Goal: Transaction & Acquisition: Purchase product/service

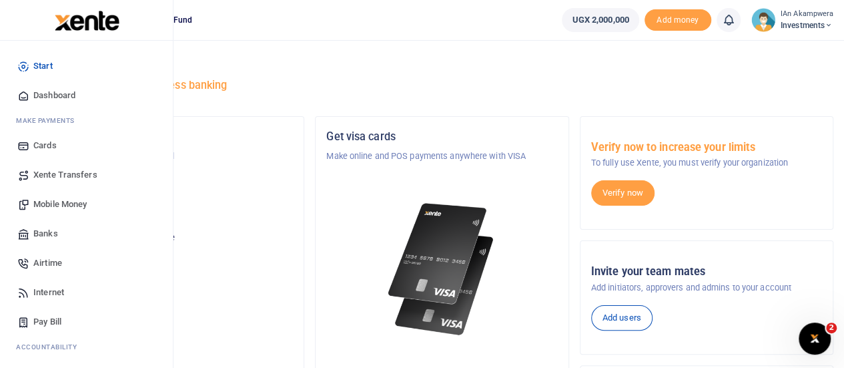
click at [65, 198] on span "Mobile Money" at bounding box center [59, 204] width 53 height 13
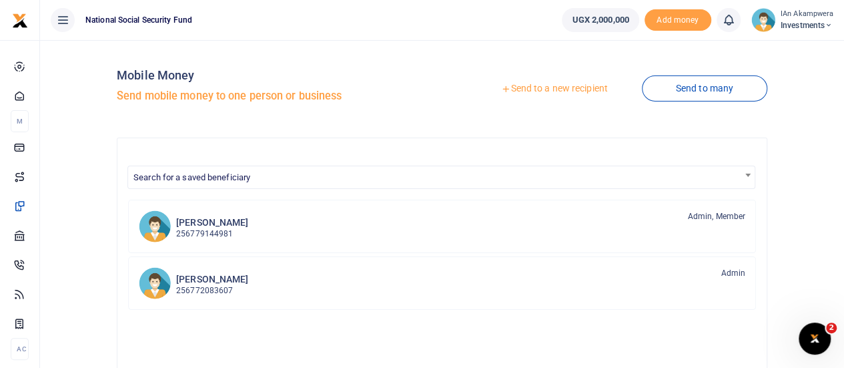
click at [577, 86] on link "Send to a new recipient" at bounding box center [554, 89] width 174 height 24
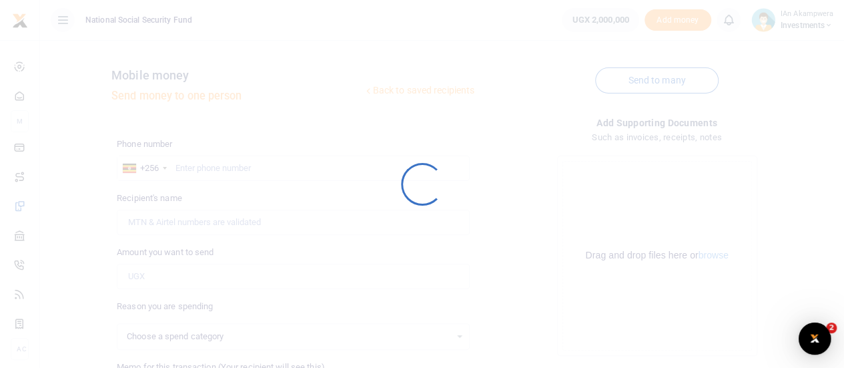
select select
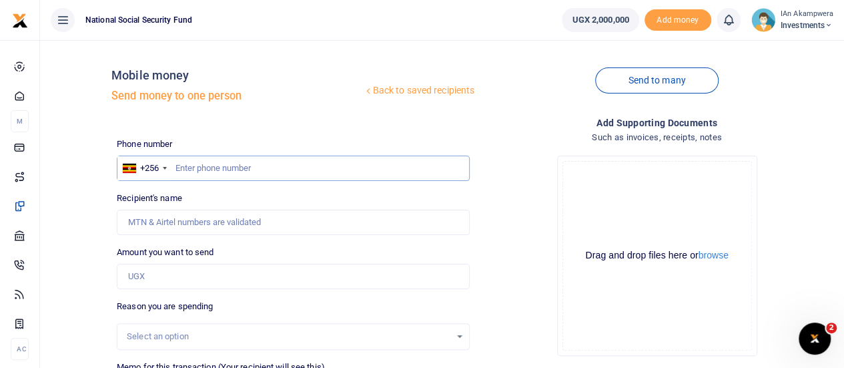
click at [225, 172] on input "text" at bounding box center [293, 168] width 353 height 25
type input "0772358079"
type input "[PERSON_NAME]"
type input "0772358079"
click at [146, 278] on input "Amount you want to send" at bounding box center [293, 276] width 353 height 25
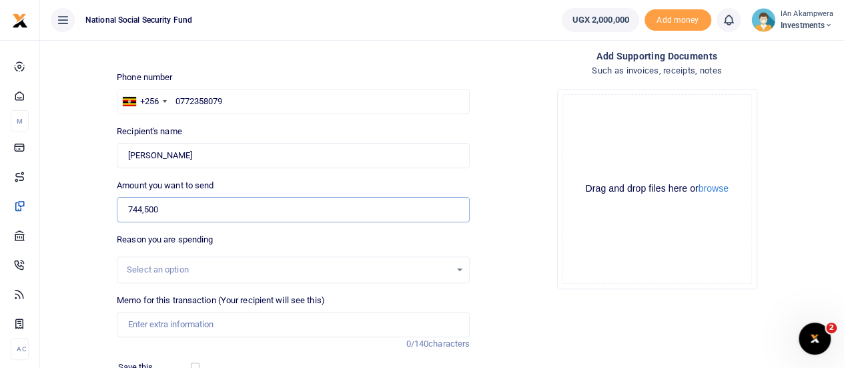
scroll to position [134, 0]
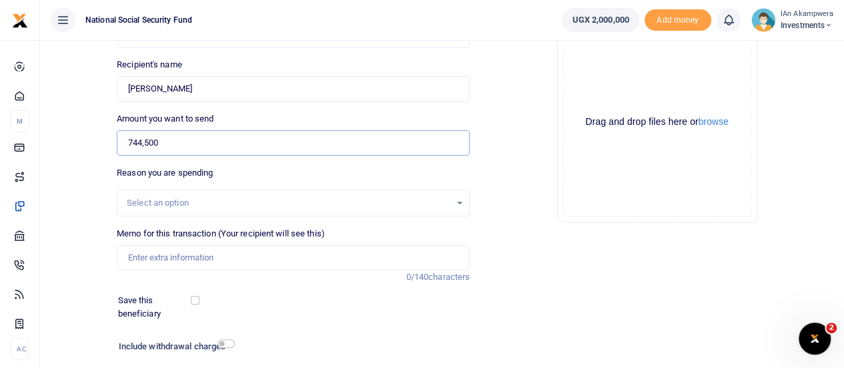
type input "744,500"
click at [324, 192] on div "Select an option" at bounding box center [293, 203] width 353 height 27
click at [379, 247] on input "Memo for this transaction (Your recipient will see this)" at bounding box center [293, 257] width 353 height 25
type input "Lunch meeting"
click at [273, 269] on input "Lunch meeting" at bounding box center [293, 257] width 353 height 25
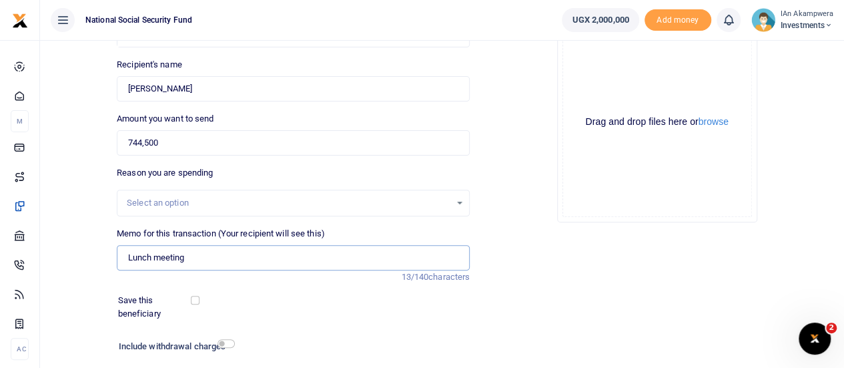
drag, startPoint x: 174, startPoint y: 259, endPoint x: 104, endPoint y: 262, distance: 69.5
click at [104, 262] on div "Back to saved recipients Mobile money Send money to one person Send to many Pho…" at bounding box center [442, 164] width 794 height 495
type input "l"
type input "m"
type input "Breakfast items and lunch meetings"
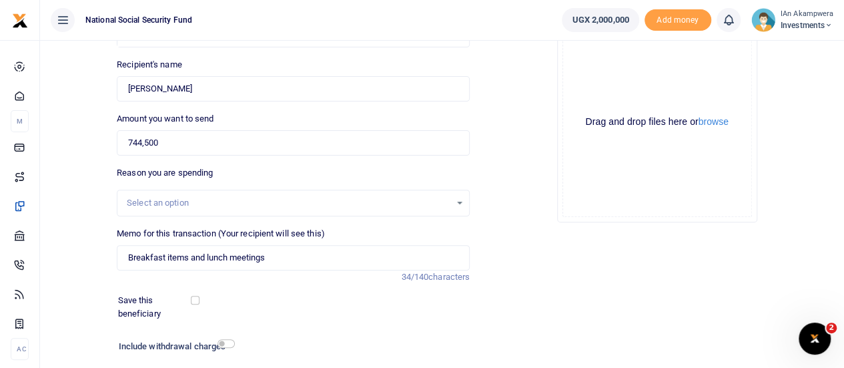
click at [190, 300] on label "Save this beneficiary" at bounding box center [155, 307] width 75 height 26
click at [194, 300] on input "checkbox" at bounding box center [195, 300] width 9 height 9
checkbox input "true"
click at [226, 346] on input "checkbox" at bounding box center [226, 343] width 17 height 9
checkbox input "true"
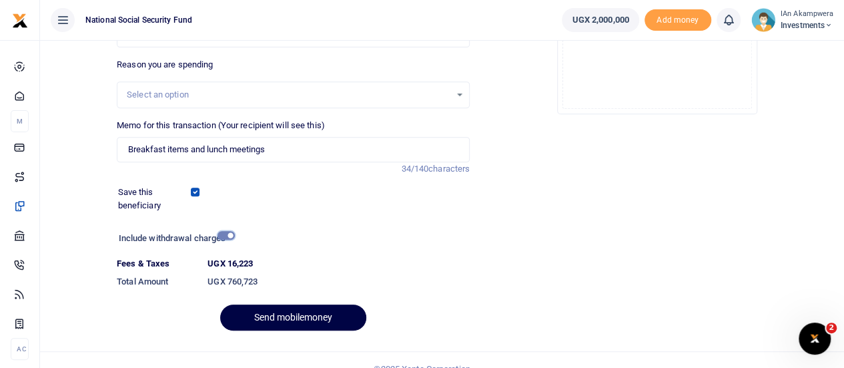
scroll to position [259, 0]
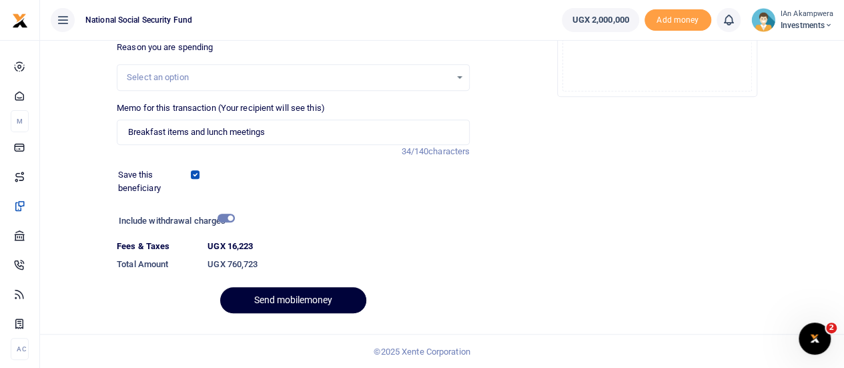
click at [319, 292] on button "Send mobilemoney" at bounding box center [293, 300] width 146 height 26
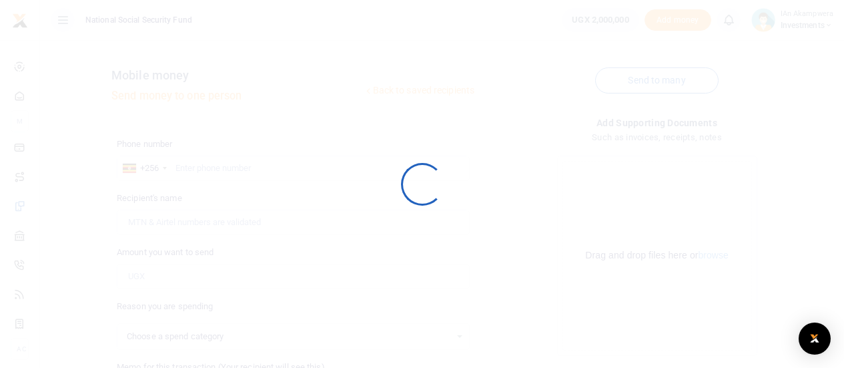
scroll to position [222, 0]
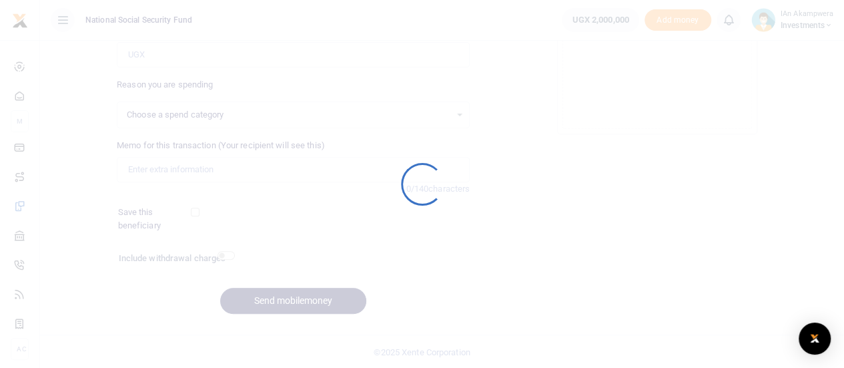
select select
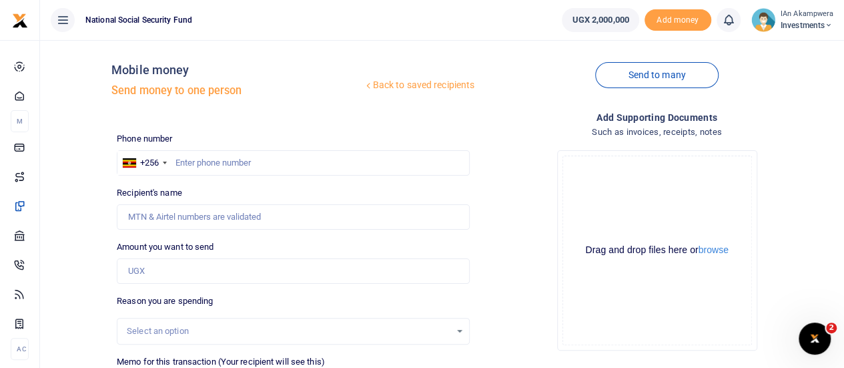
scroll to position [0, 0]
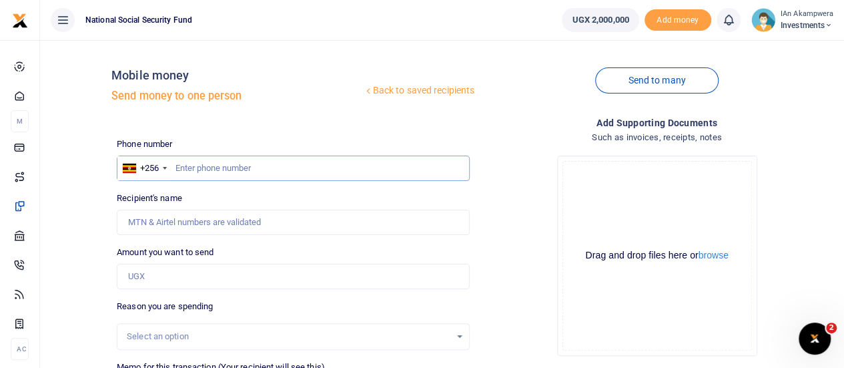
click at [260, 158] on input "text" at bounding box center [293, 168] width 353 height 25
type input "0701444525"
type input "[PERSON_NAME]"
type input "0701444525"
click at [188, 276] on input "Amount you want to send" at bounding box center [293, 276] width 353 height 25
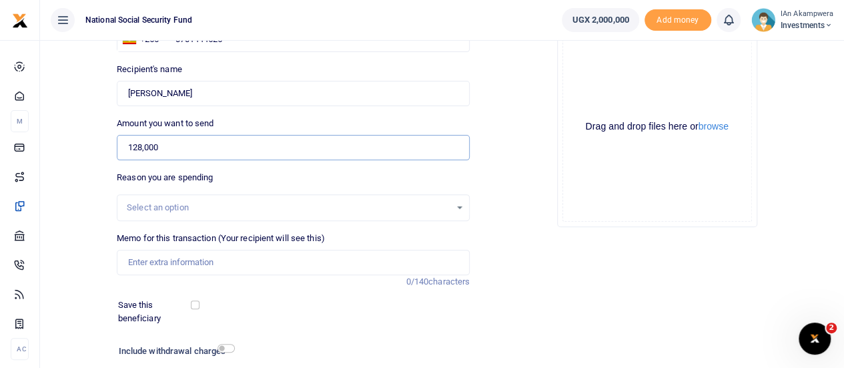
scroll to position [134, 0]
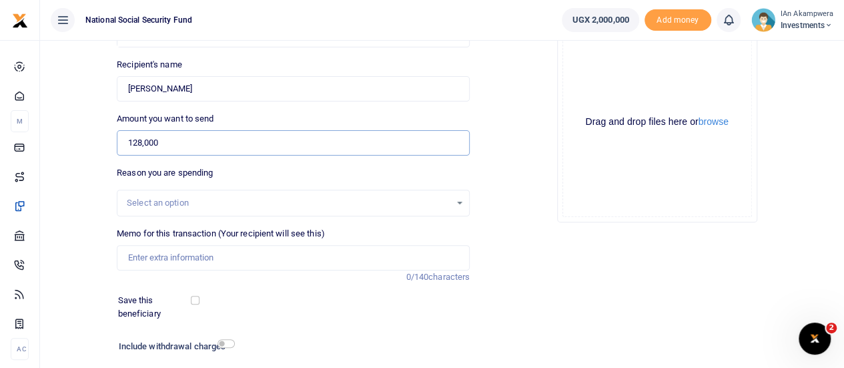
type input "128,000"
click at [264, 250] on input "Memo for this transaction (Your recipient will see this)" at bounding box center [293, 257] width 353 height 25
type input "Meeting with finance team"
click at [195, 298] on input "checkbox" at bounding box center [195, 300] width 9 height 9
checkbox input "true"
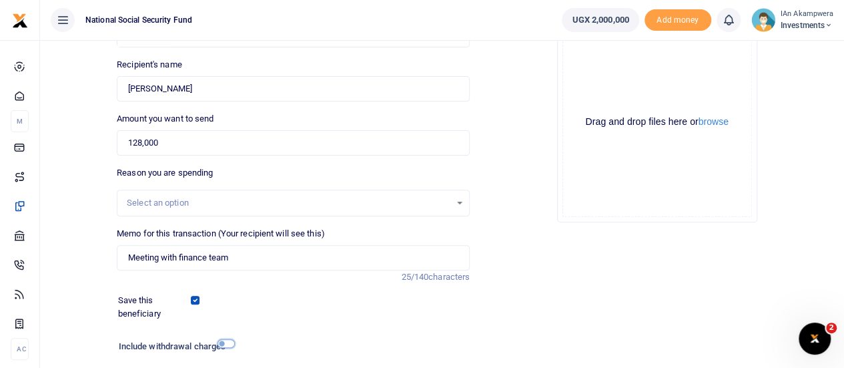
click at [228, 342] on input "checkbox" at bounding box center [226, 343] width 17 height 9
checkbox input "true"
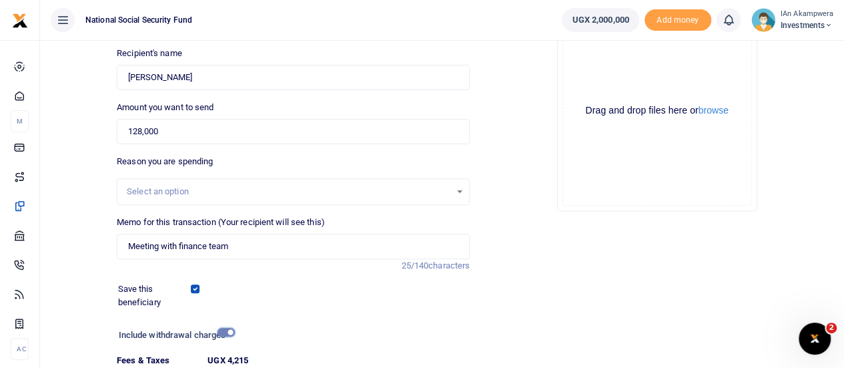
scroll to position [259, 0]
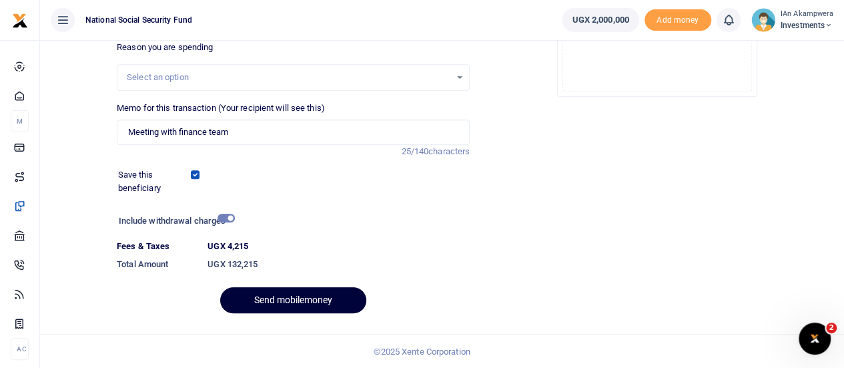
click at [300, 308] on button "Send mobilemoney" at bounding box center [293, 300] width 146 height 26
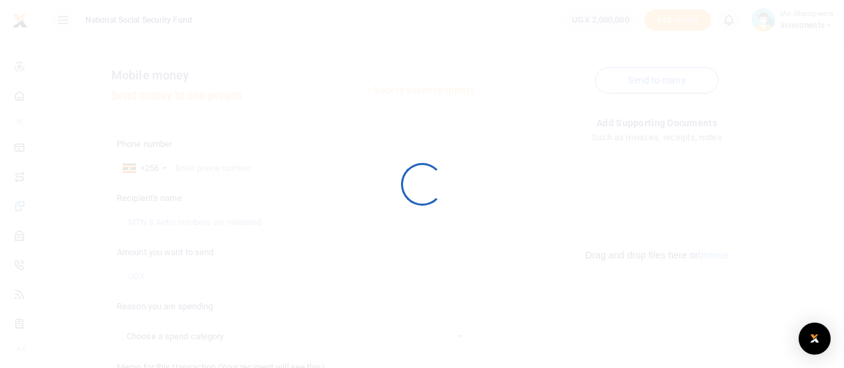
select select
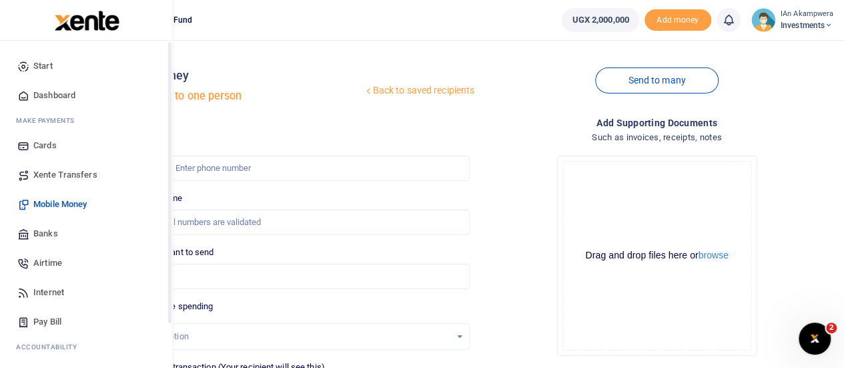
click at [39, 89] on span "Dashboard" at bounding box center [54, 95] width 42 height 13
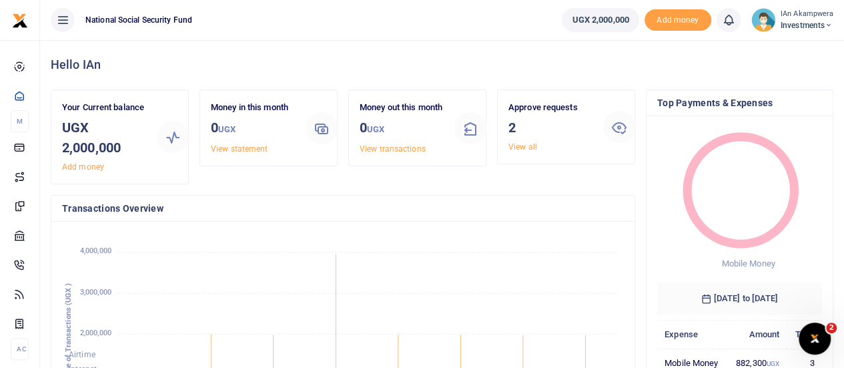
click at [804, 22] on span "Investments" at bounding box center [807, 25] width 53 height 12
click at [763, 90] on link "Logout" at bounding box center [782, 97] width 105 height 19
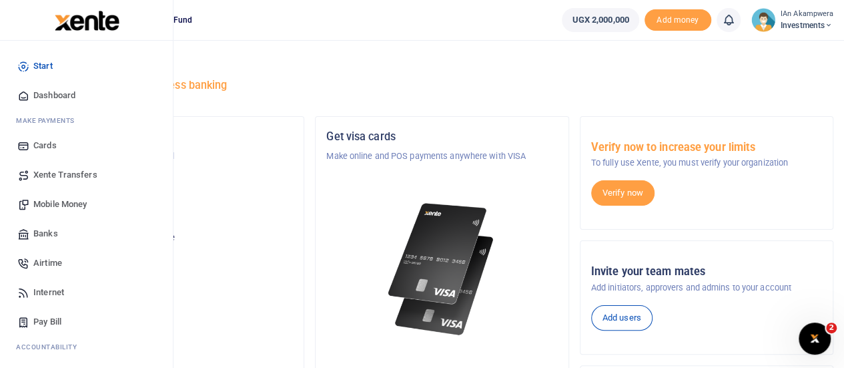
click at [57, 93] on span "Dashboard" at bounding box center [54, 95] width 42 height 13
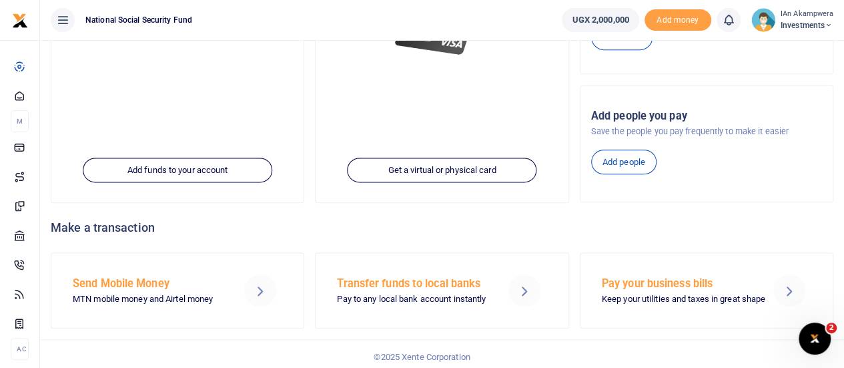
scroll to position [283, 0]
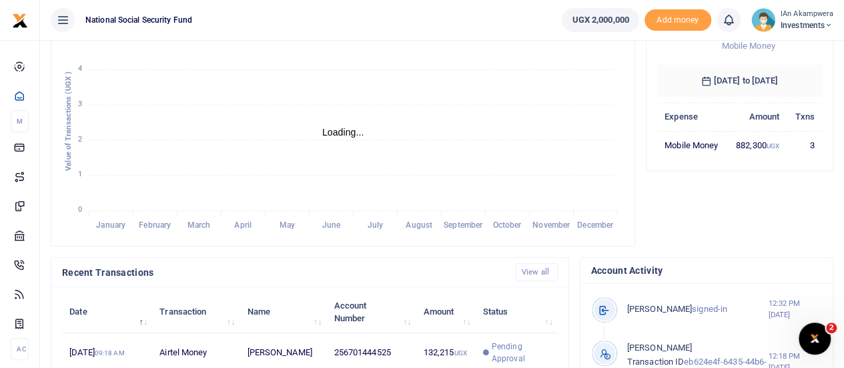
scroll to position [200, 0]
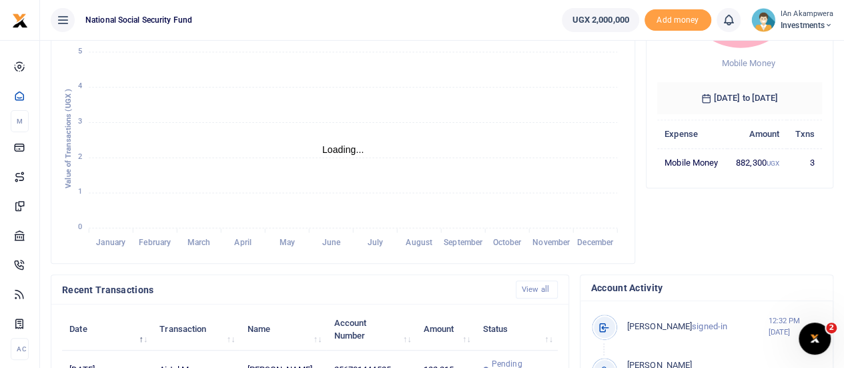
click at [800, 11] on small "IAn akampwera" at bounding box center [807, 14] width 53 height 11
click at [790, 93] on link "Logout" at bounding box center [782, 97] width 105 height 19
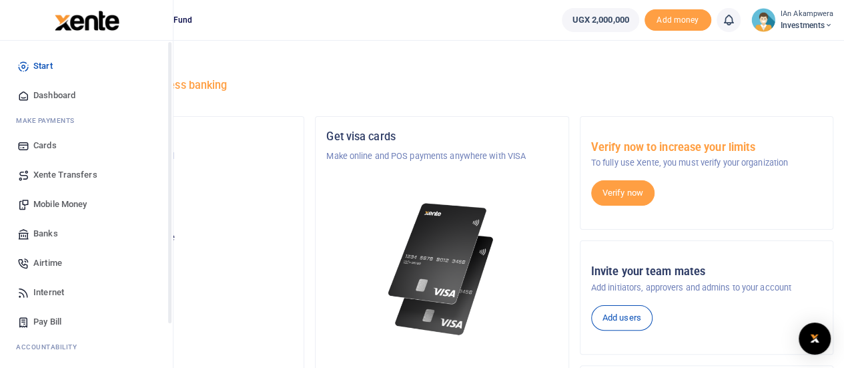
click at [49, 91] on span "Dashboard" at bounding box center [54, 95] width 42 height 13
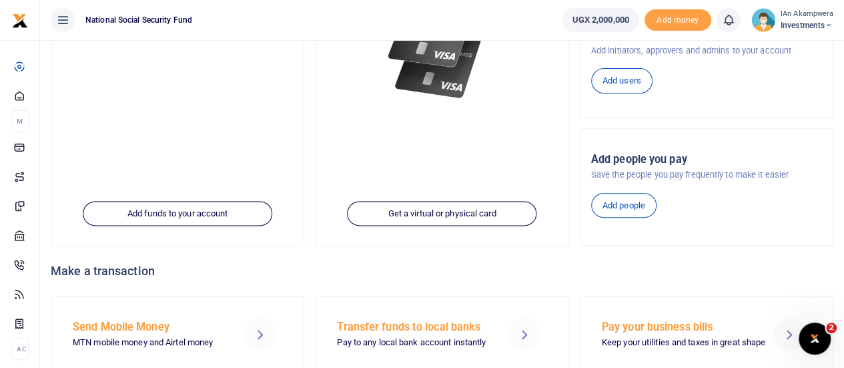
scroll to position [216, 0]
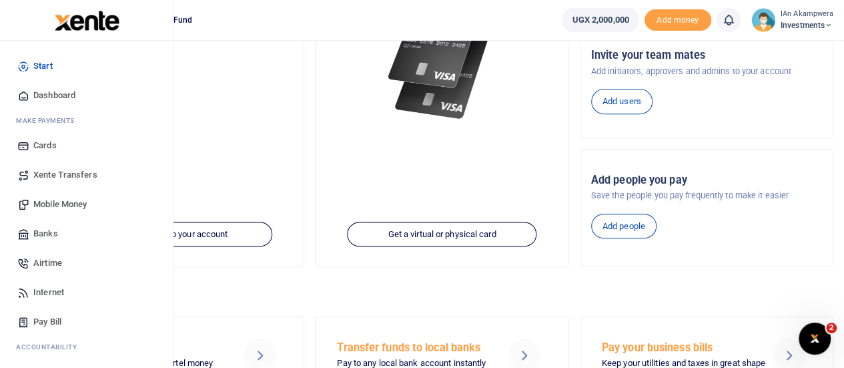
click at [49, 93] on span "Dashboard" at bounding box center [54, 95] width 42 height 13
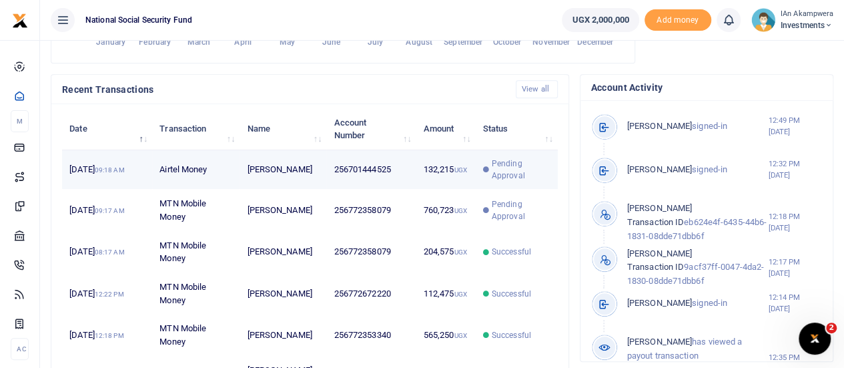
scroll to position [11, 11]
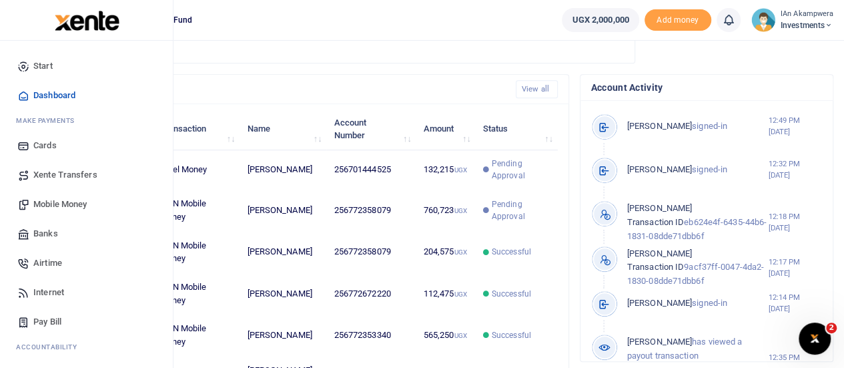
click at [55, 95] on span "Dashboard" at bounding box center [54, 95] width 42 height 13
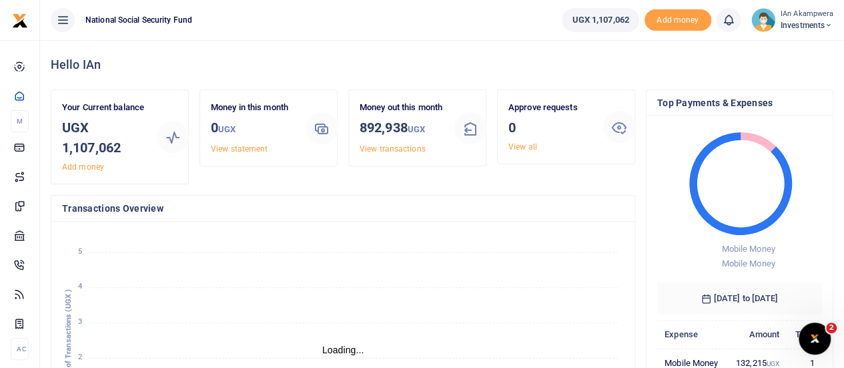
scroll to position [11, 11]
click at [822, 29] on span "Investments" at bounding box center [807, 25] width 53 height 12
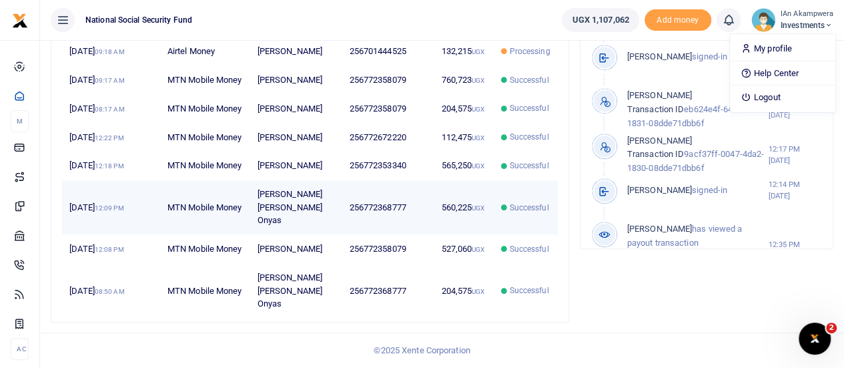
scroll to position [348, 0]
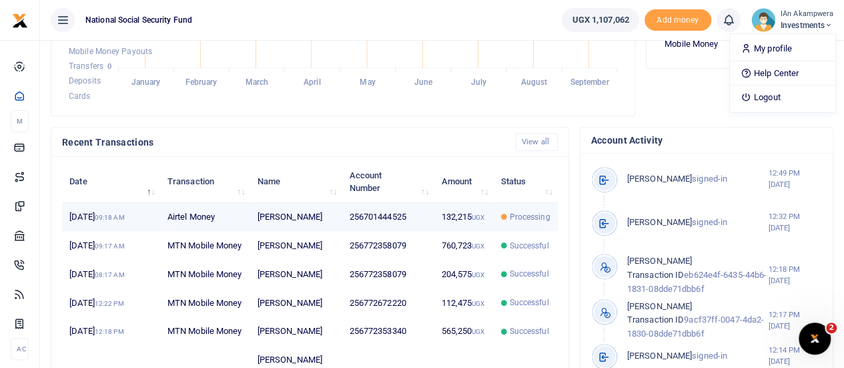
click at [284, 216] on td "Ibrahim Buya" at bounding box center [296, 217] width 92 height 29
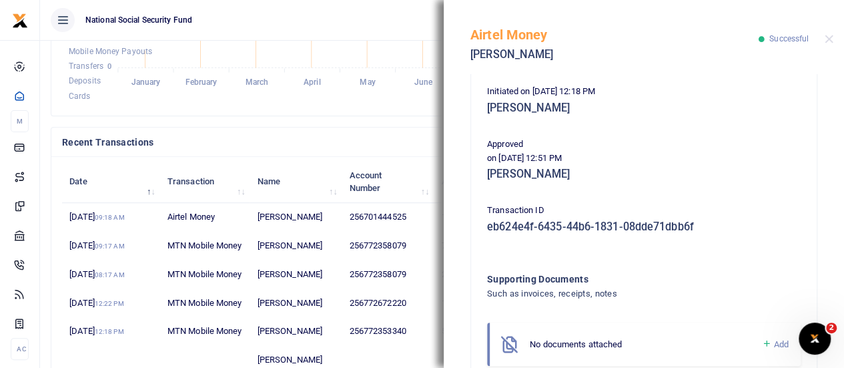
scroll to position [289, 0]
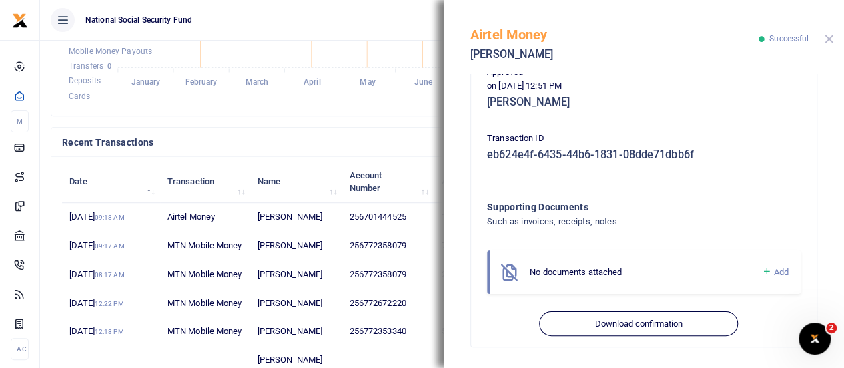
click at [832, 40] on button "Close" at bounding box center [829, 39] width 9 height 9
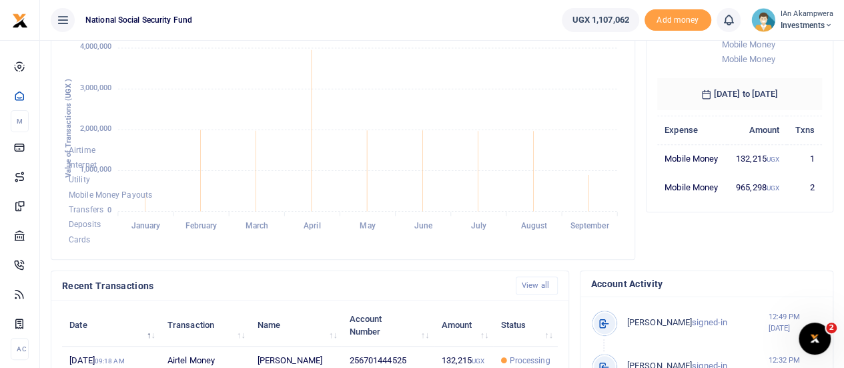
scroll to position [14, 0]
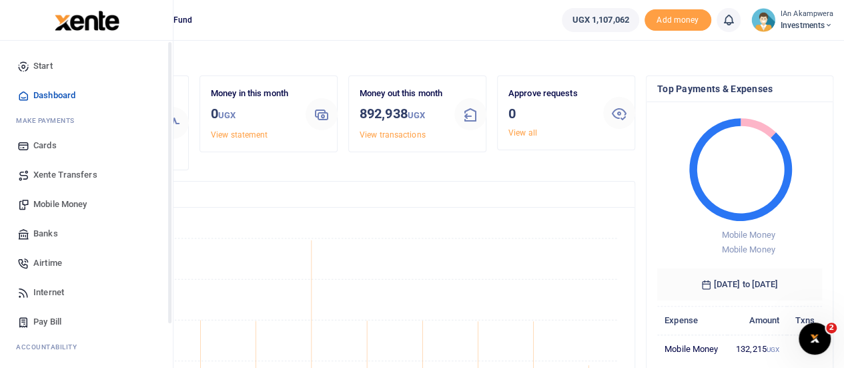
click at [46, 69] on span "Start" at bounding box center [42, 65] width 19 height 13
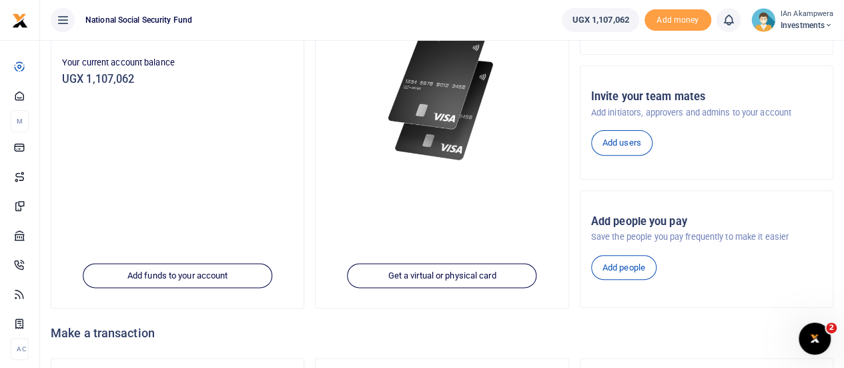
scroll to position [283, 0]
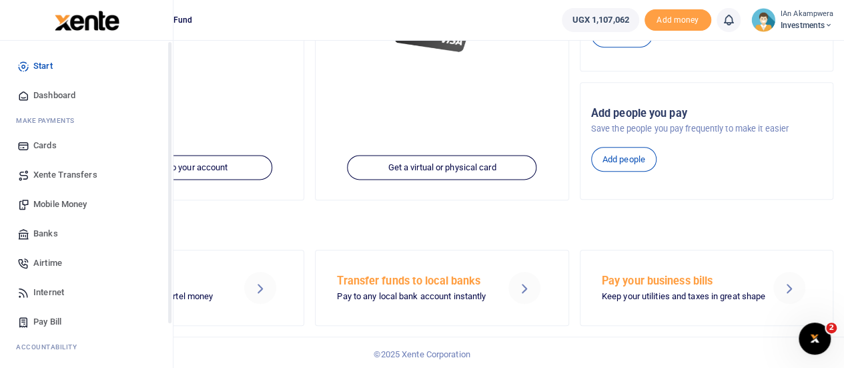
click at [43, 95] on span "Dashboard" at bounding box center [54, 95] width 42 height 13
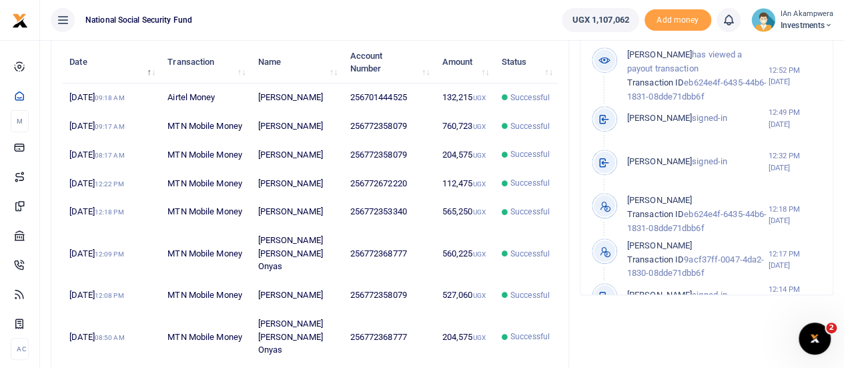
scroll to position [11, 11]
click at [824, 17] on small "IAn akampwera" at bounding box center [807, 14] width 53 height 11
click at [772, 97] on link "Logout" at bounding box center [782, 97] width 105 height 19
